Goal: Transaction & Acquisition: Purchase product/service

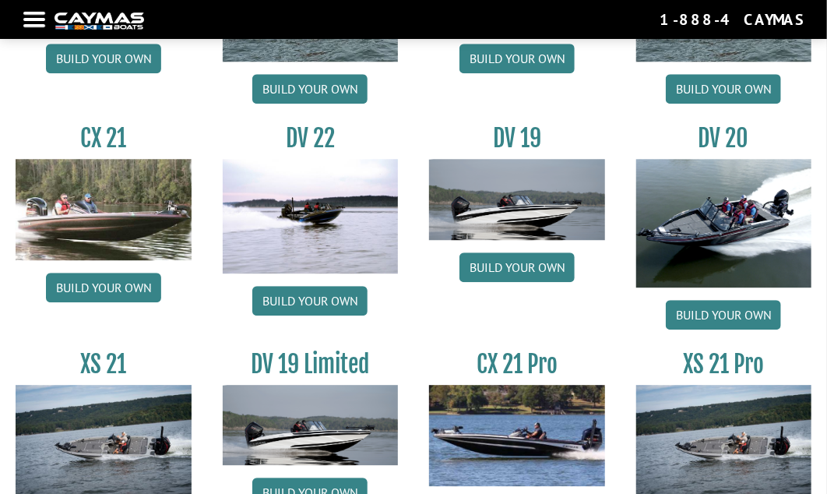
scroll to position [1593, 0]
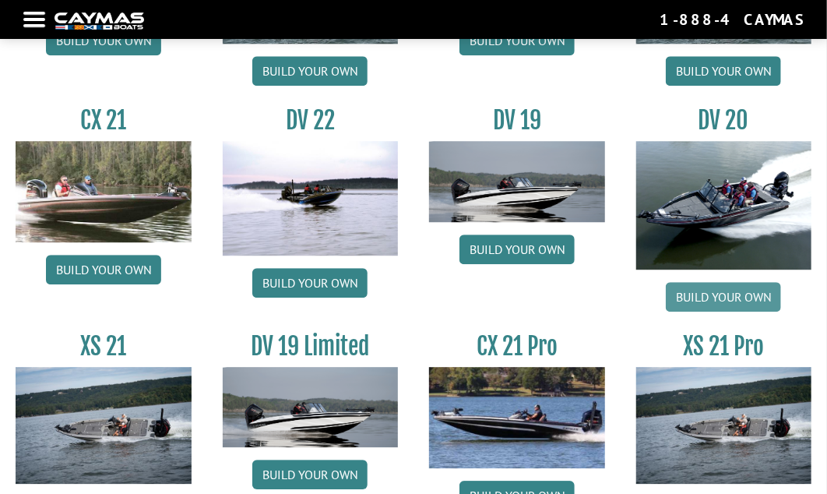
click at [712, 282] on link "Build your own" at bounding box center [723, 297] width 115 height 30
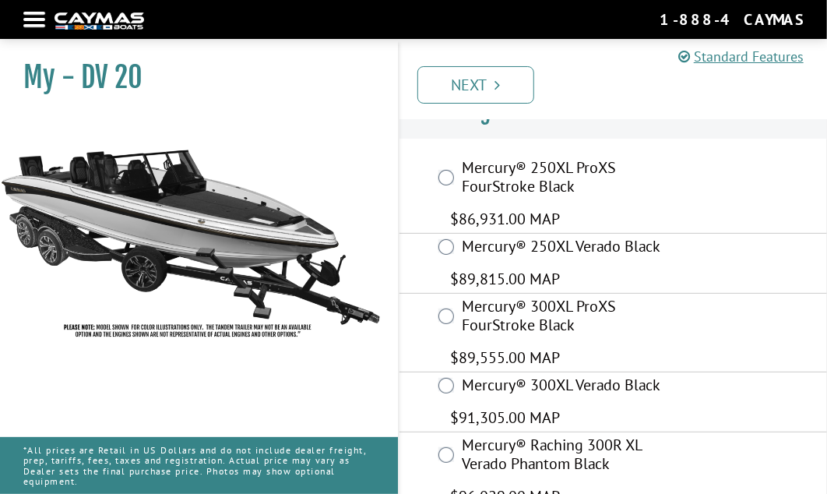
scroll to position [57, 0]
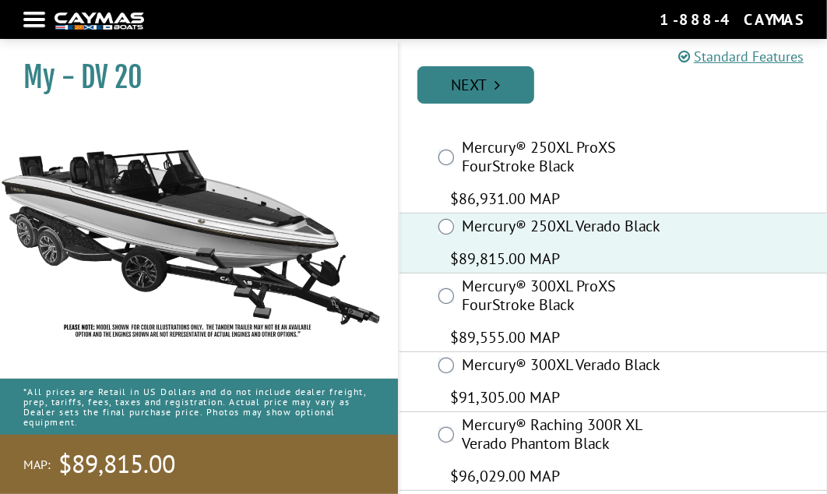
click at [488, 86] on link "Next" at bounding box center [475, 84] width 117 height 37
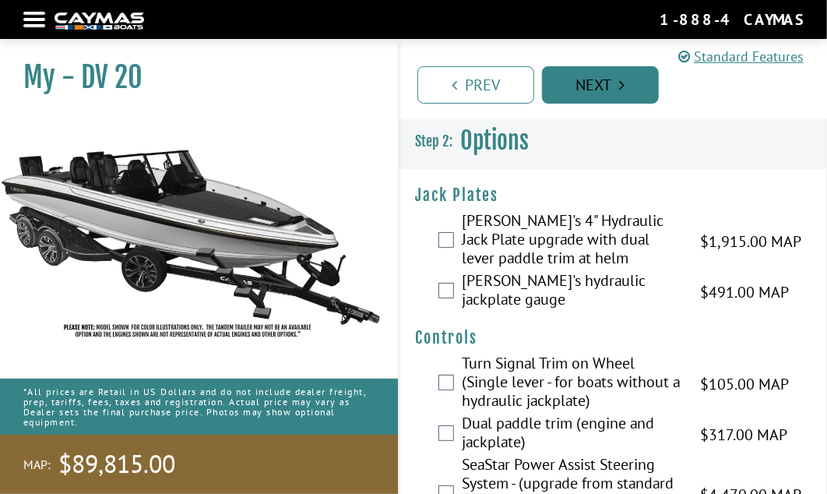
scroll to position [0, 0]
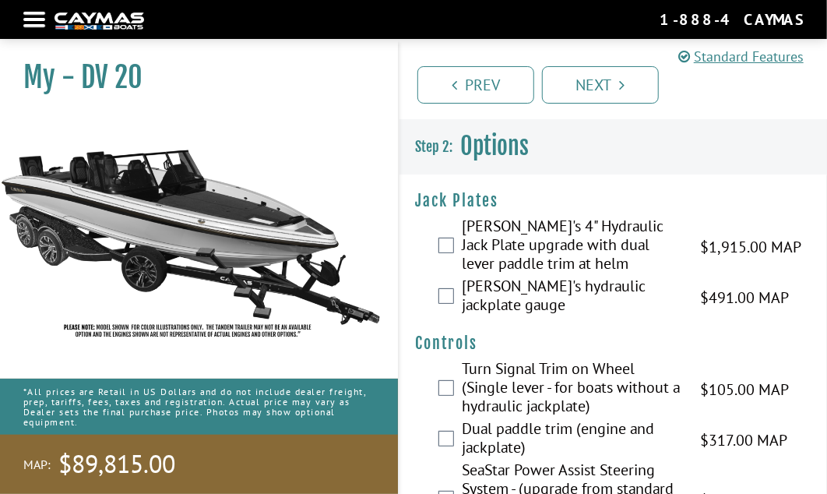
click at [442, 230] on div "[PERSON_NAME]'s 4" Hydraulic Jack Plate upgrade with dual lever paddle trim at …" at bounding box center [612, 246] width 427 height 60
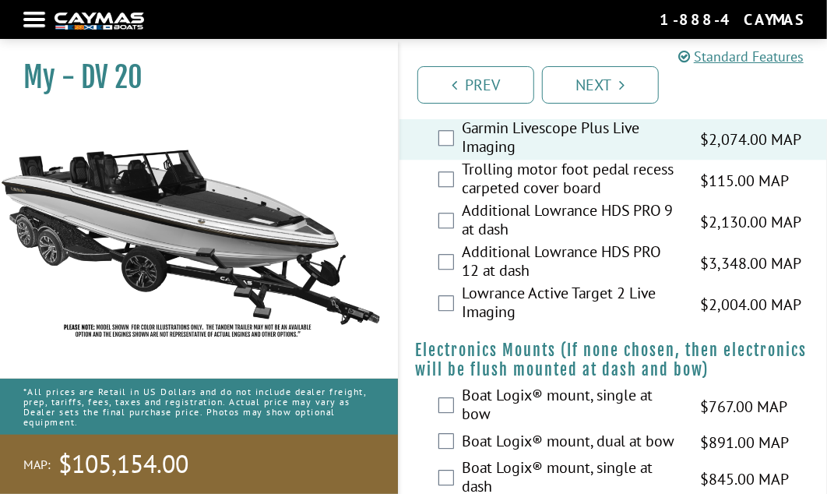
scroll to position [1592, 0]
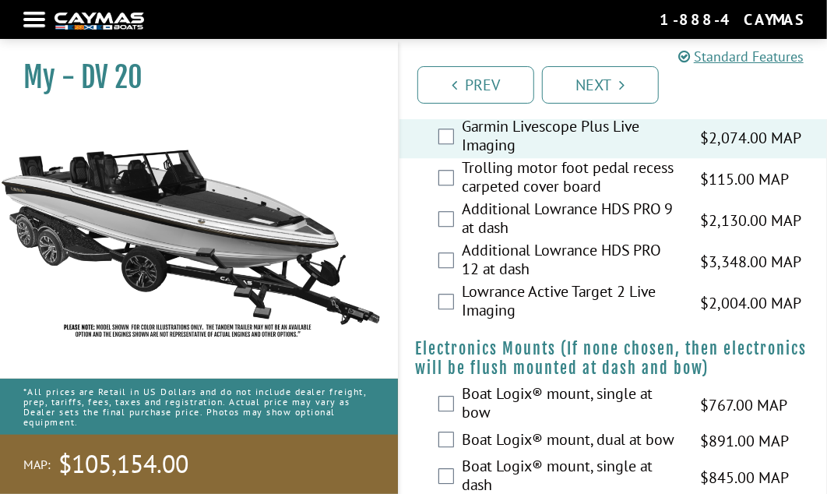
click at [455, 400] on div "Boat Logix® mount, single at bow $767.00 MAP $905.00 MSRP" at bounding box center [612, 404] width 427 height 41
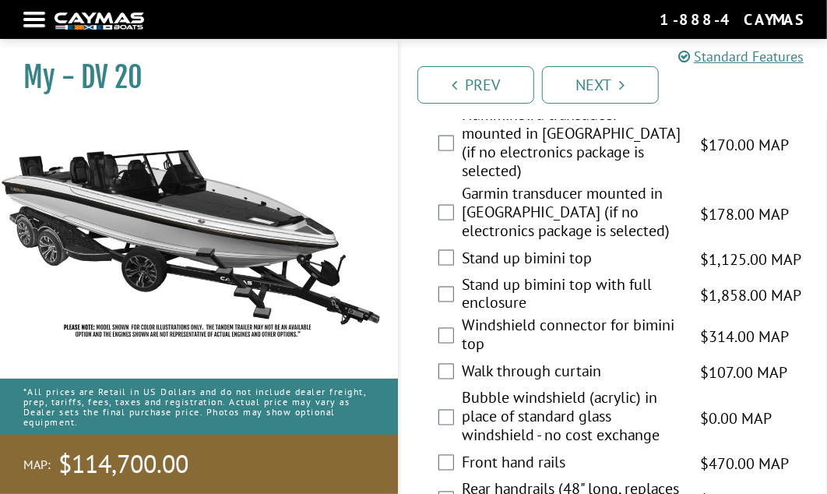
scroll to position [3248, 0]
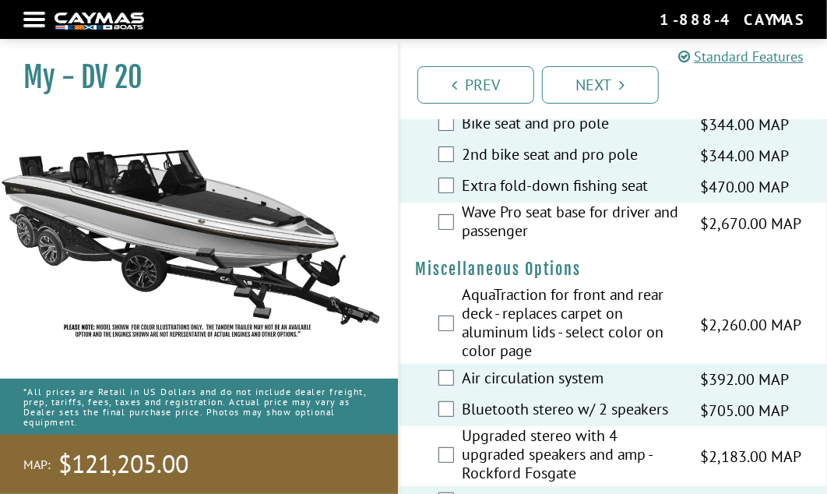
scroll to position [2424, 0]
click at [39, 19] on div at bounding box center [34, 19] width 22 height 3
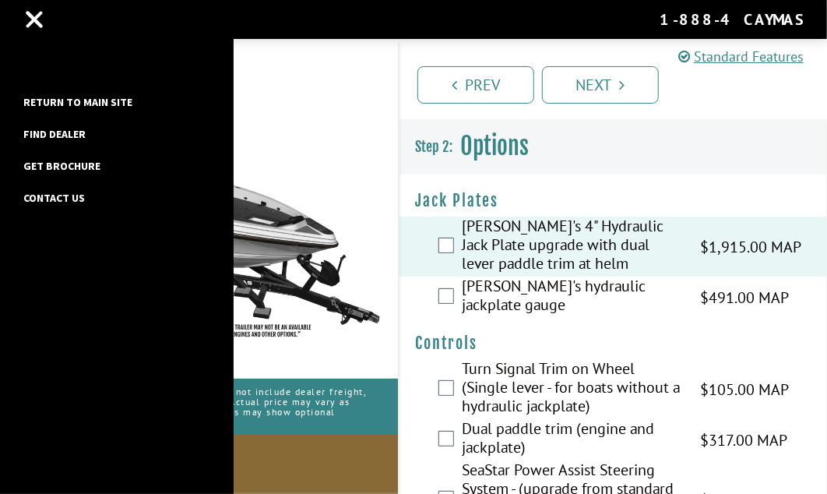
click at [62, 100] on link "Return to main site" at bounding box center [78, 102] width 125 height 20
